Goal: Information Seeking & Learning: Learn about a topic

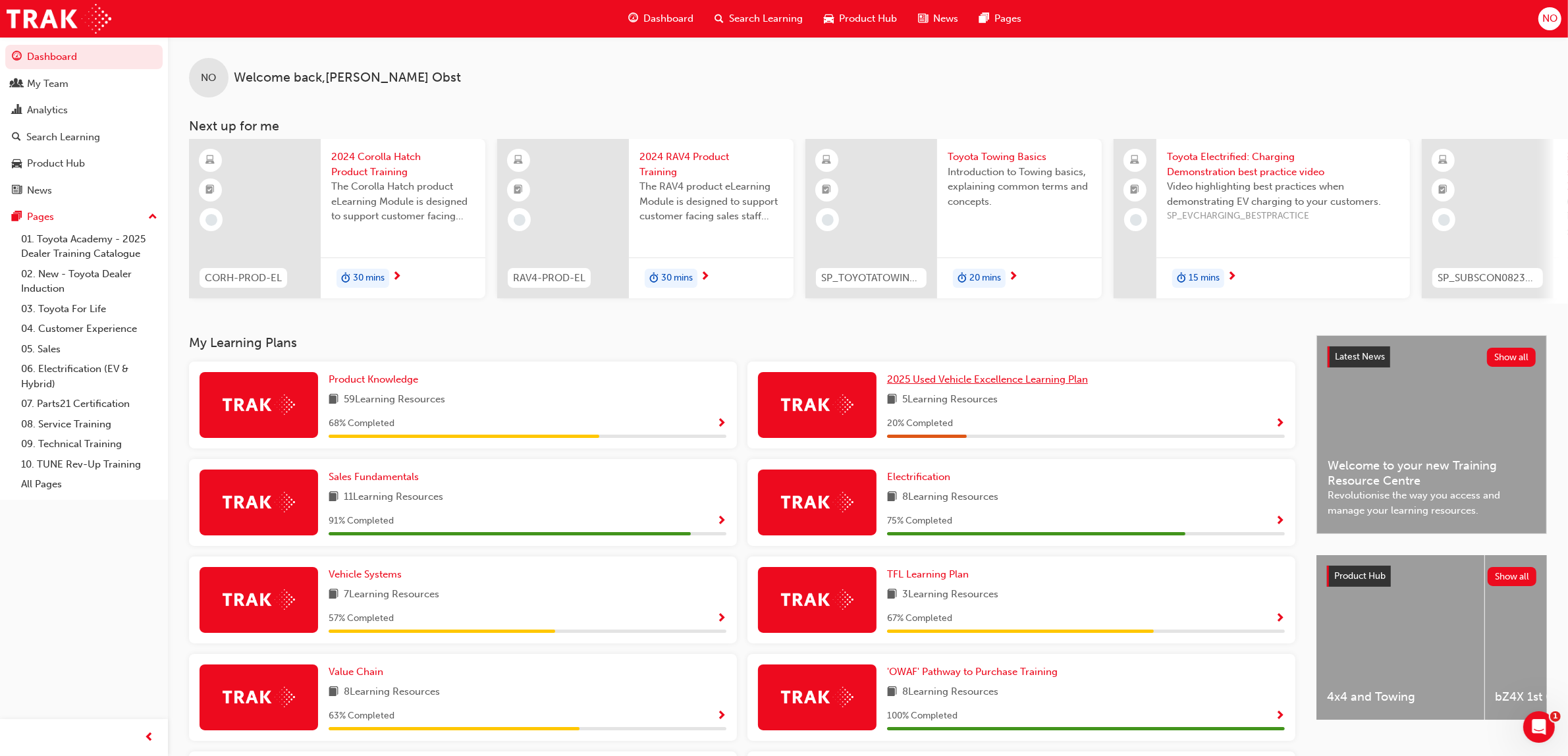
click at [974, 384] on span "2025 Used Vehicle Excellence Learning Plan" at bounding box center [987, 379] width 201 height 12
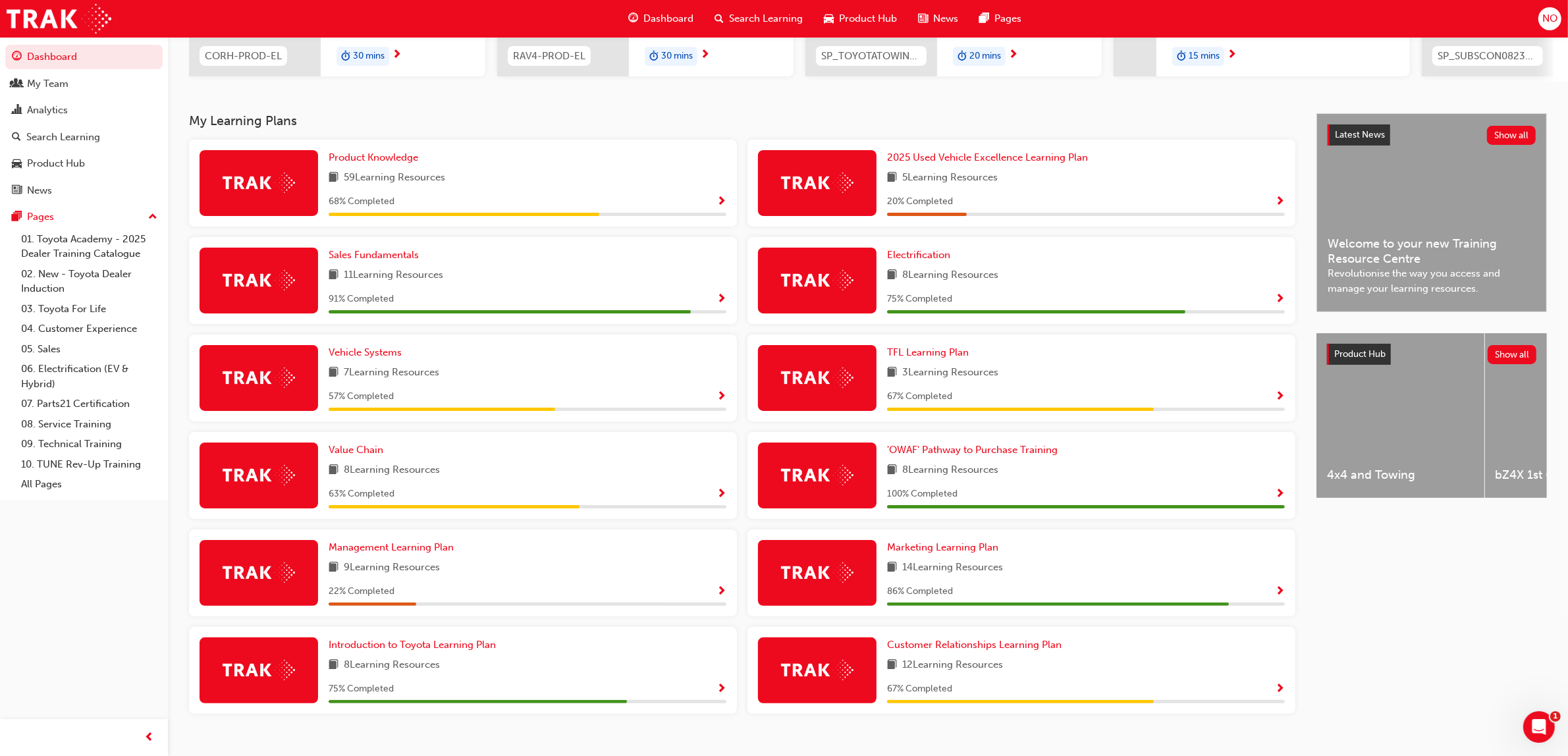
scroll to position [248, 0]
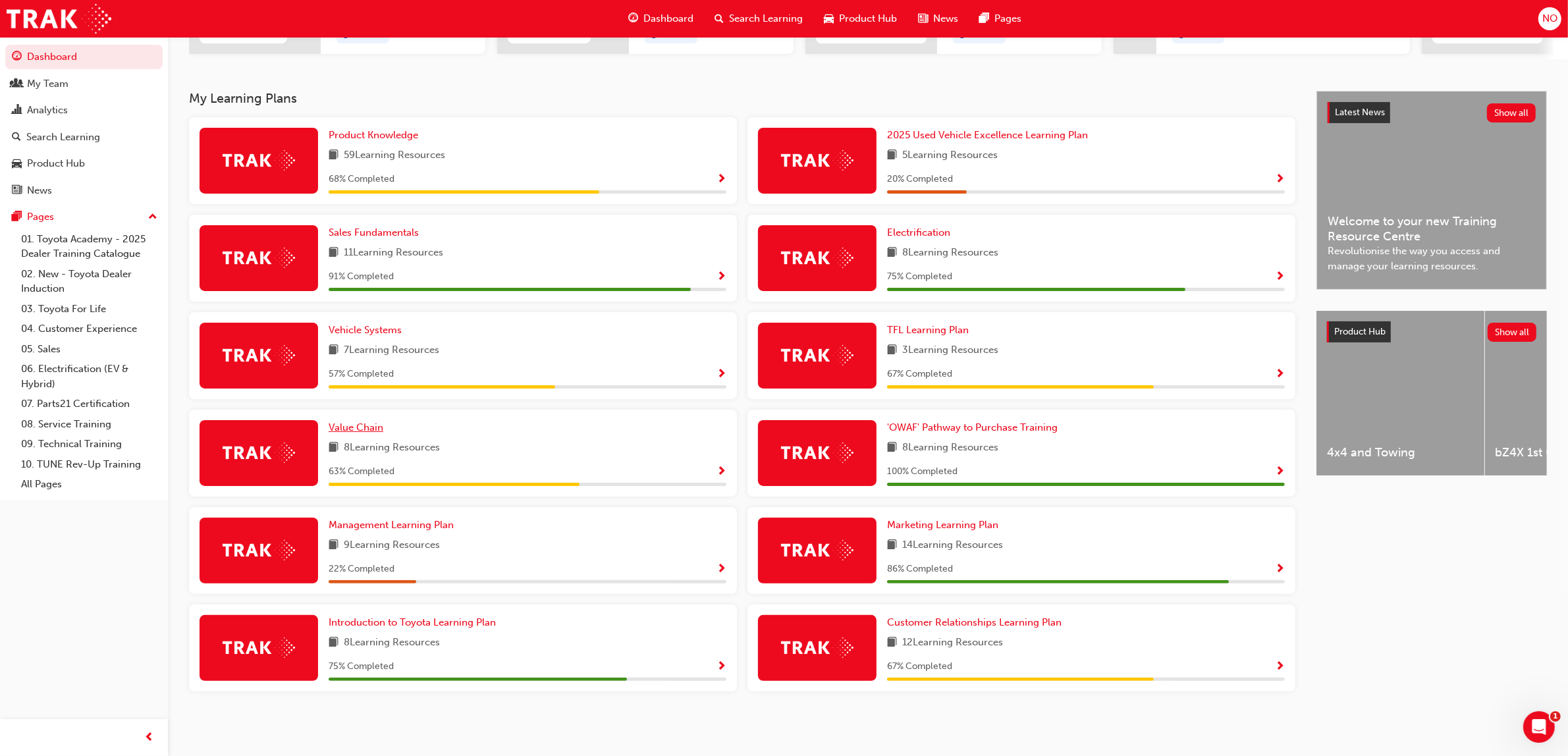
click at [357, 427] on span "Value Chain" at bounding box center [355, 427] width 54 height 12
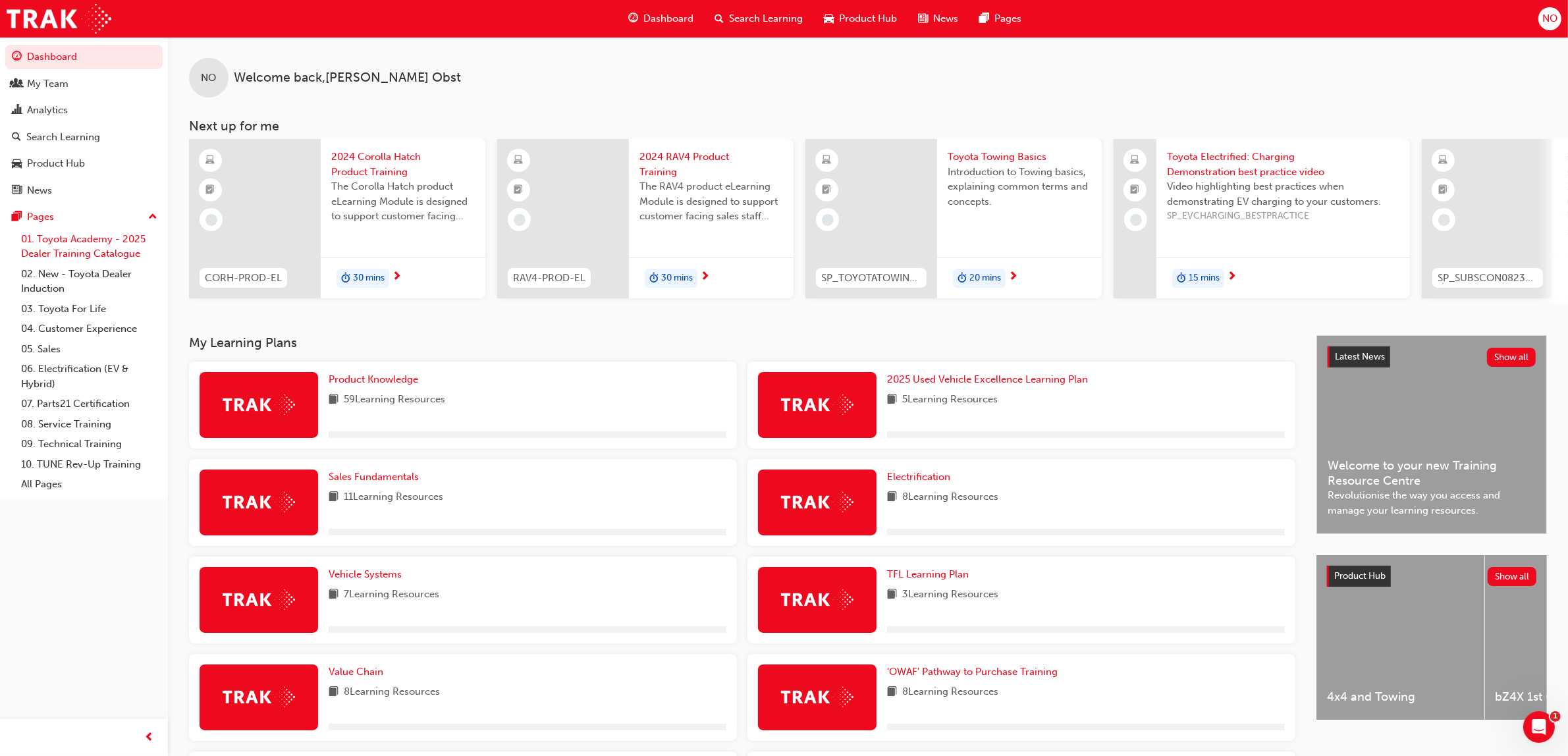
click at [97, 250] on link "01. Toyota Academy - 2025 Dealer Training Catalogue" at bounding box center [88, 247] width 147 height 35
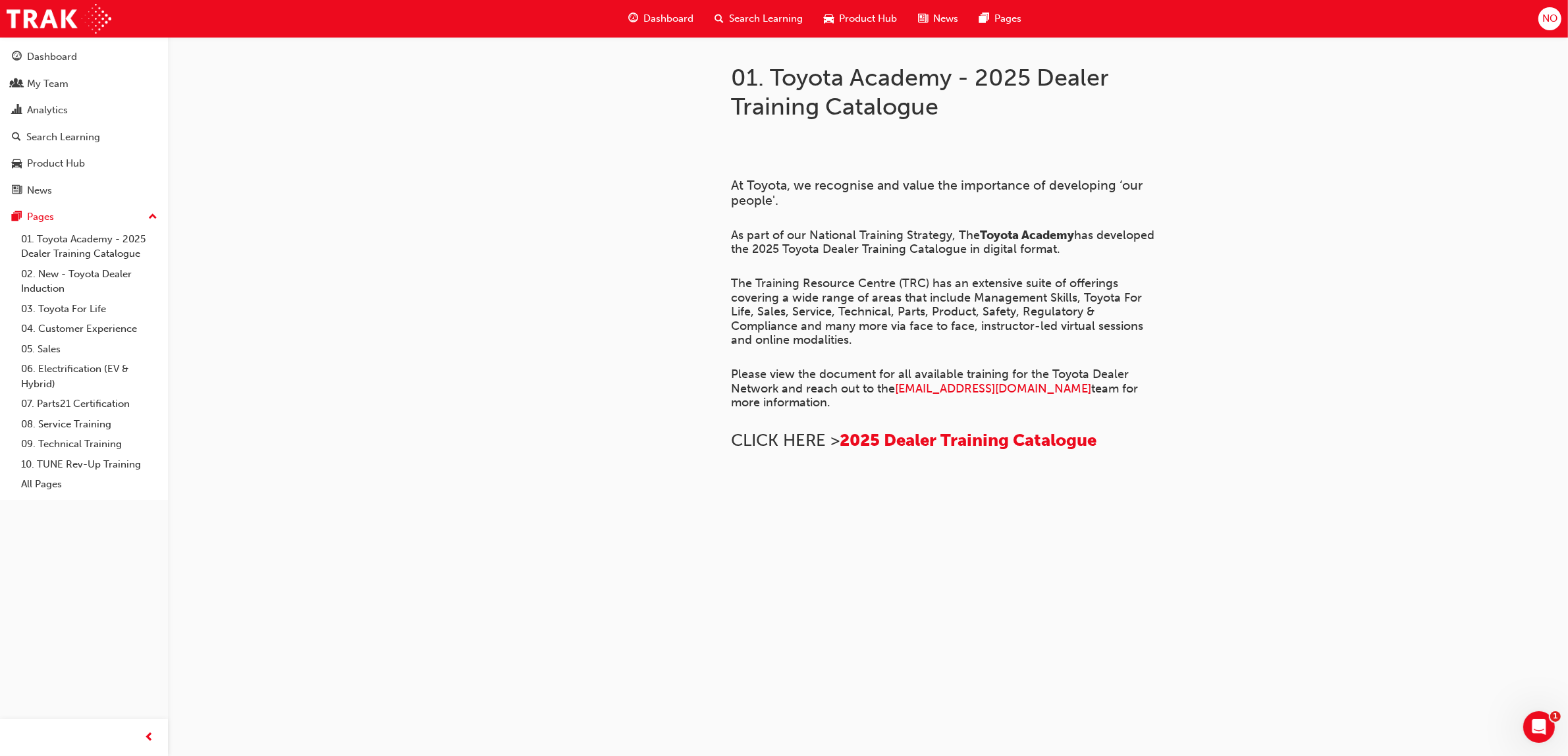
scroll to position [416, 0]
click at [907, 430] on span "2025 Dealer Training Catalogue" at bounding box center [968, 440] width 257 height 20
